Goal: Check status: Check status

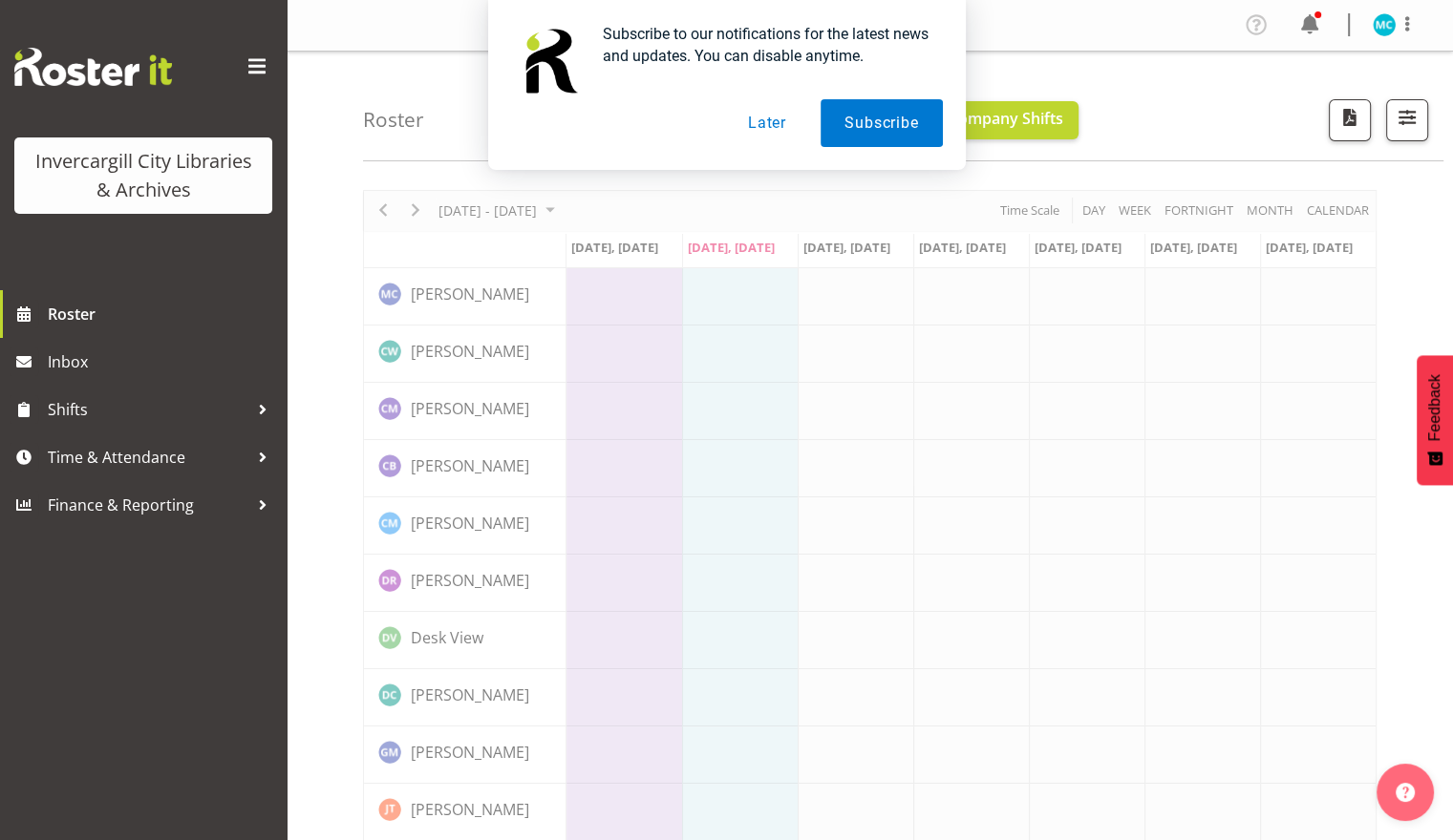
click at [783, 119] on button "Later" at bounding box center [767, 122] width 86 height 48
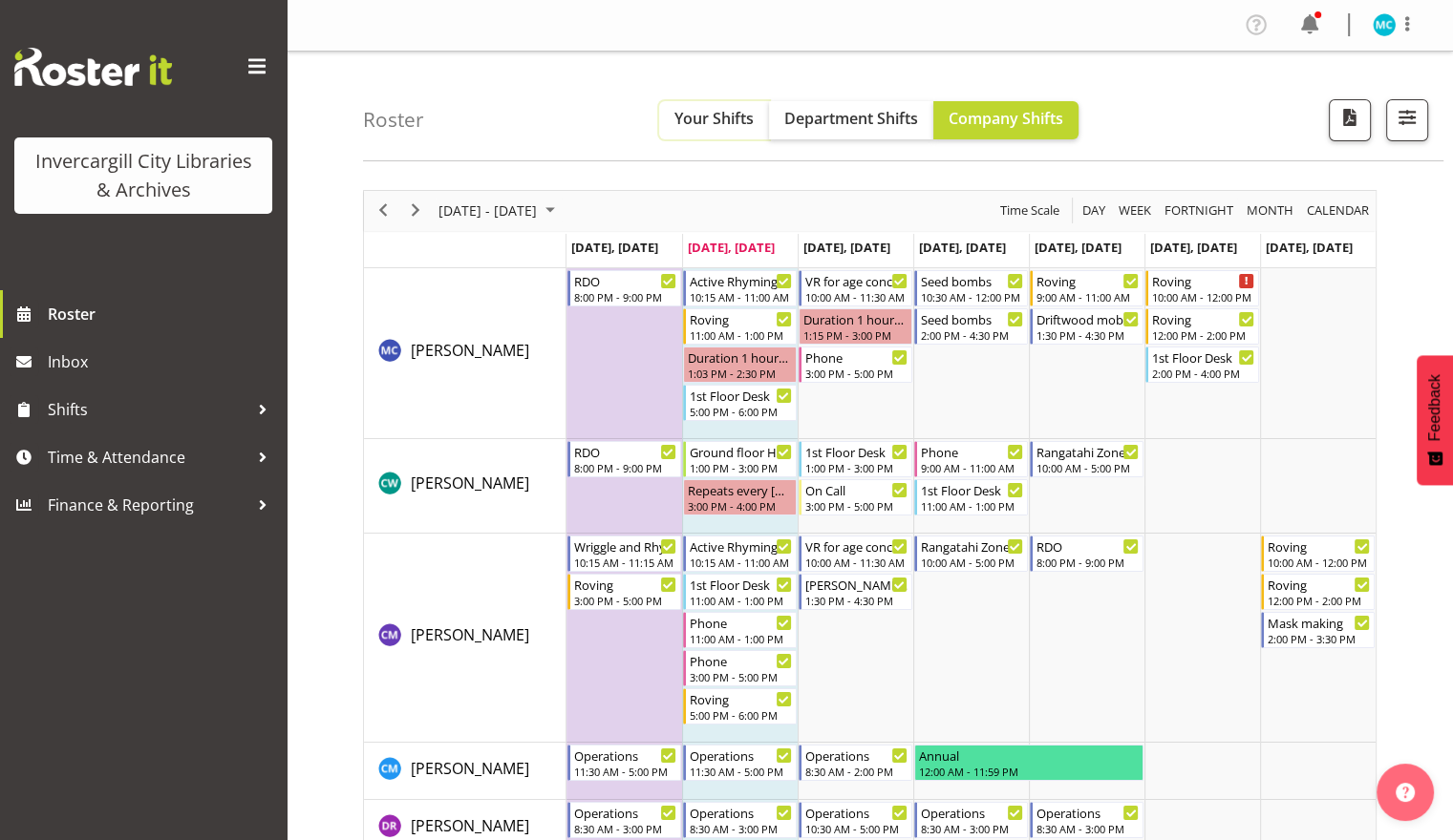
click at [745, 130] on button "Your Shifts" at bounding box center [714, 120] width 110 height 38
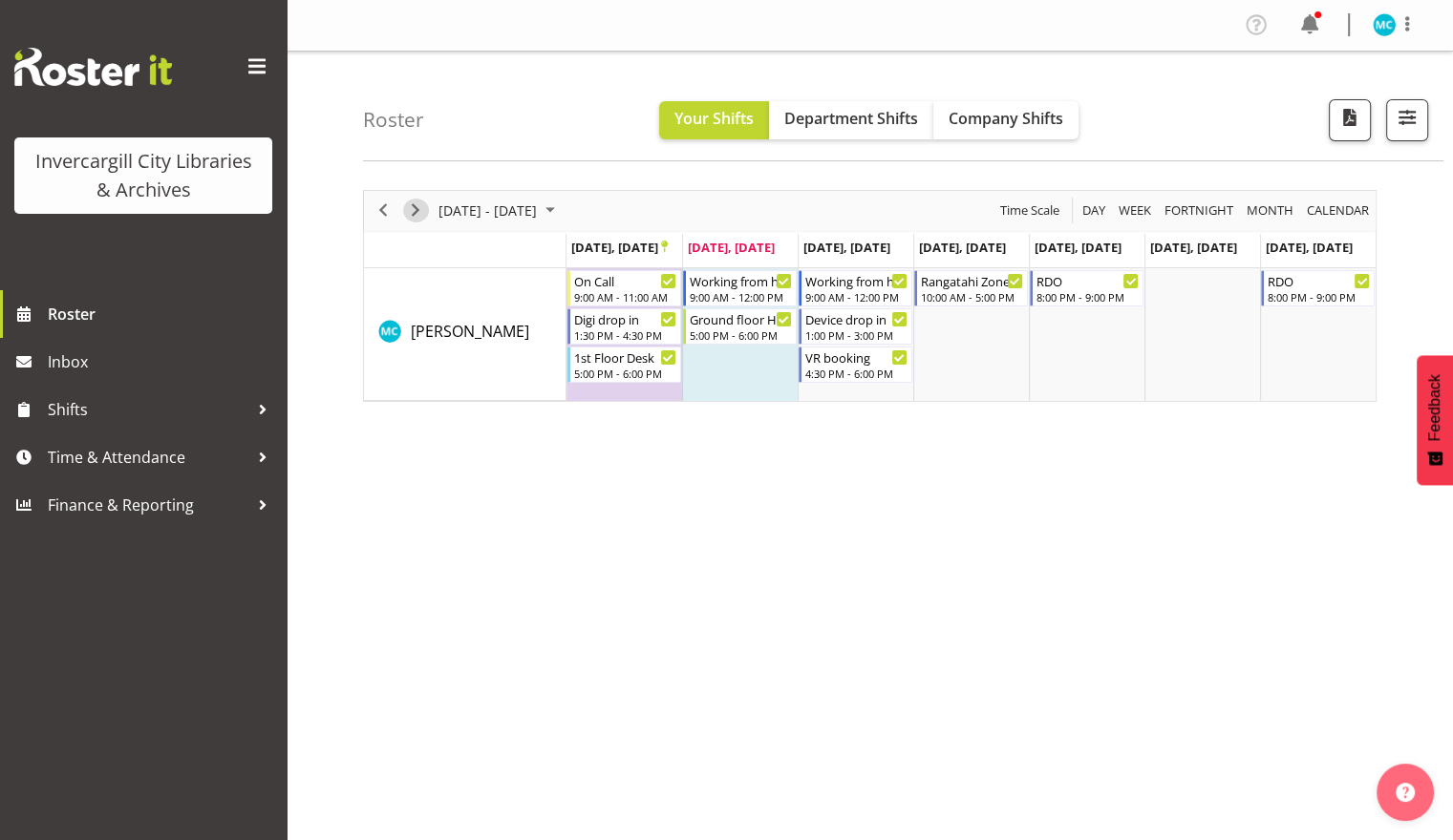
click at [419, 209] on span "Next" at bounding box center [416, 210] width 23 height 24
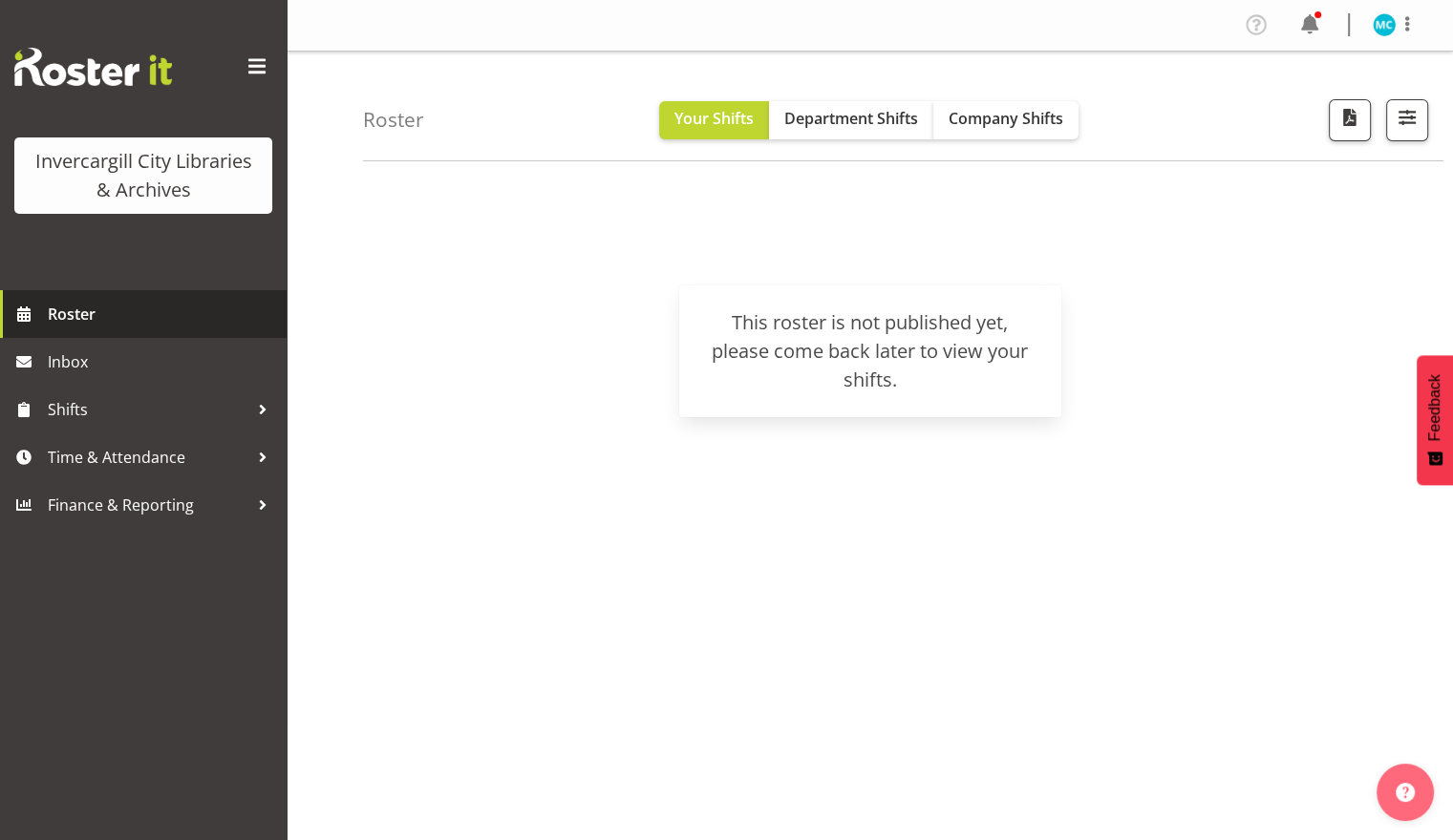
click at [99, 313] on span "Roster" at bounding box center [162, 313] width 230 height 28
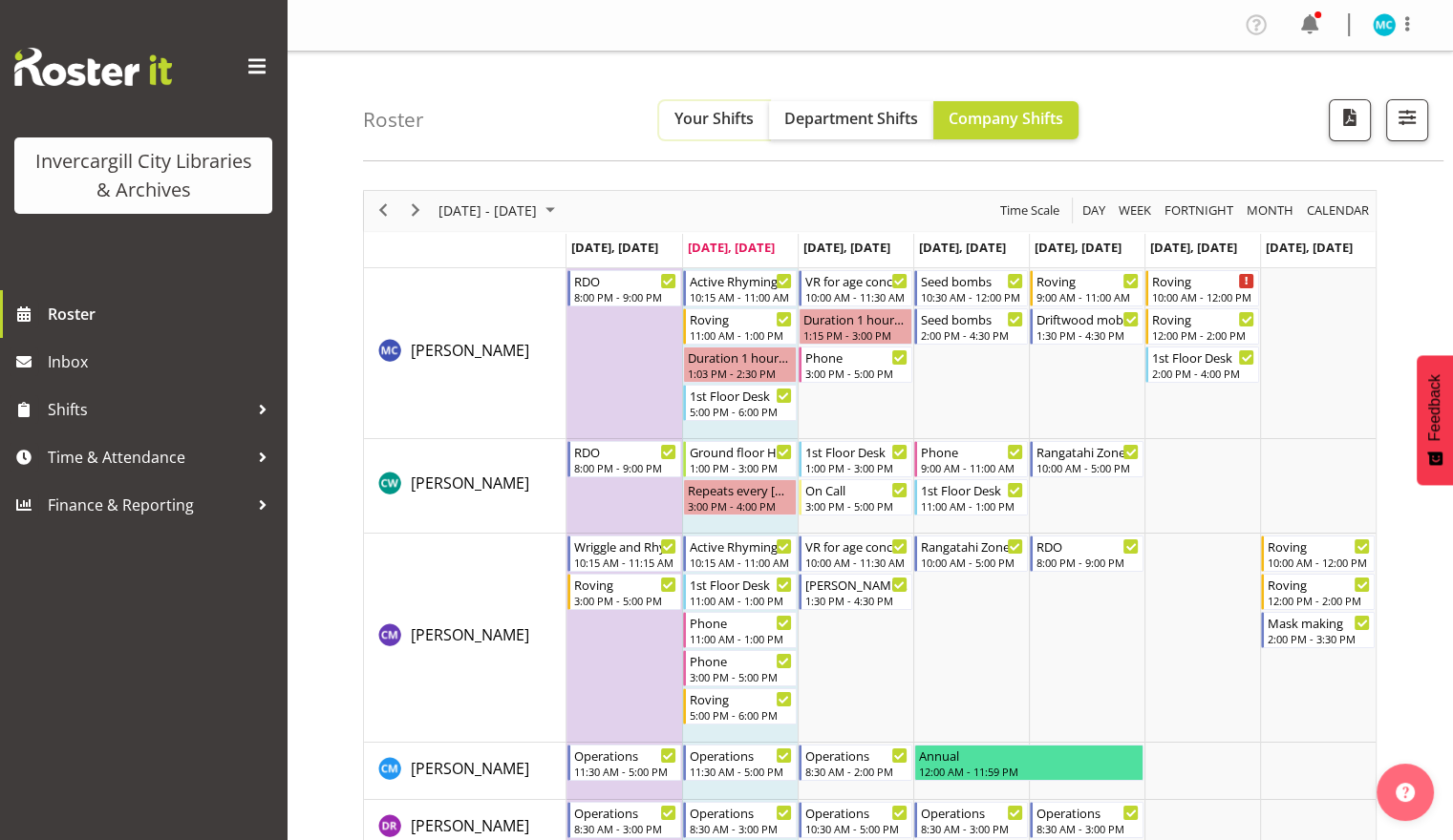
click at [722, 124] on span "Your Shifts" at bounding box center [715, 119] width 80 height 21
